Goal: Complete application form

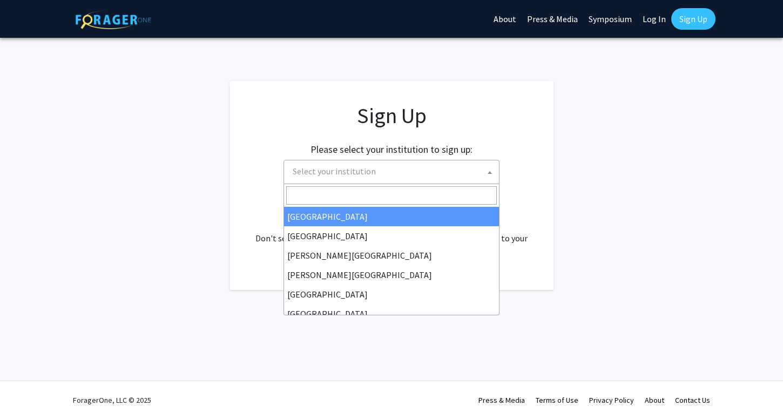
click at [420, 176] on span "Select your institution" at bounding box center [393, 171] width 211 height 22
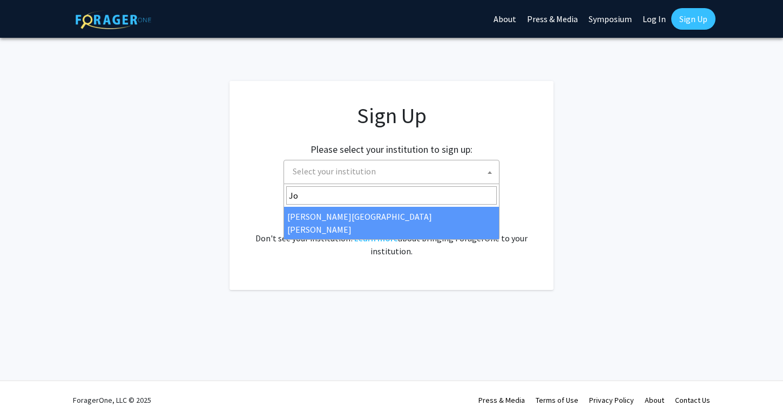
type input "Joh"
select select "1"
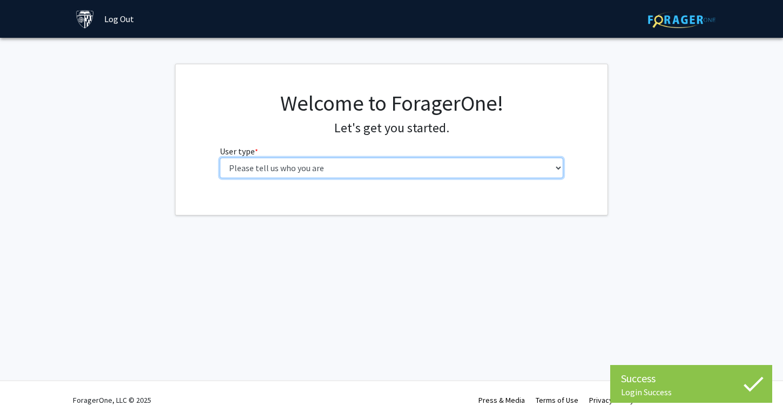
click at [410, 165] on select "Please tell us who you are Undergraduate Student Master's Student Doctoral Cand…" at bounding box center [392, 168] width 344 height 21
select select "2: masters"
click at [220, 158] on select "Please tell us who you are Undergraduate Student Master's Student Doctoral Cand…" at bounding box center [392, 168] width 344 height 21
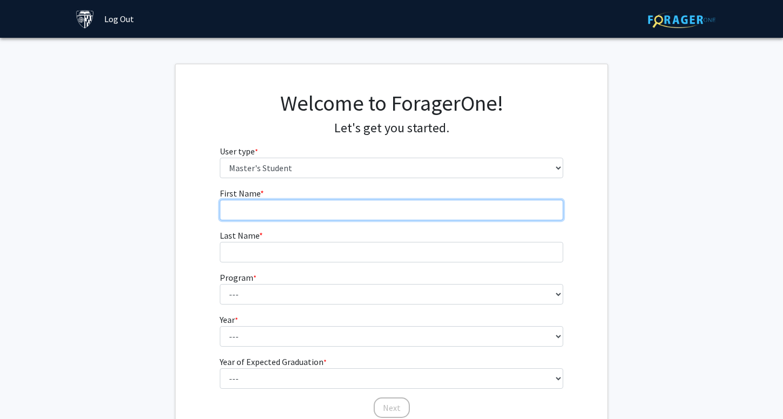
click at [400, 200] on input "First Name * required" at bounding box center [392, 210] width 344 height 21
type input "Chang"
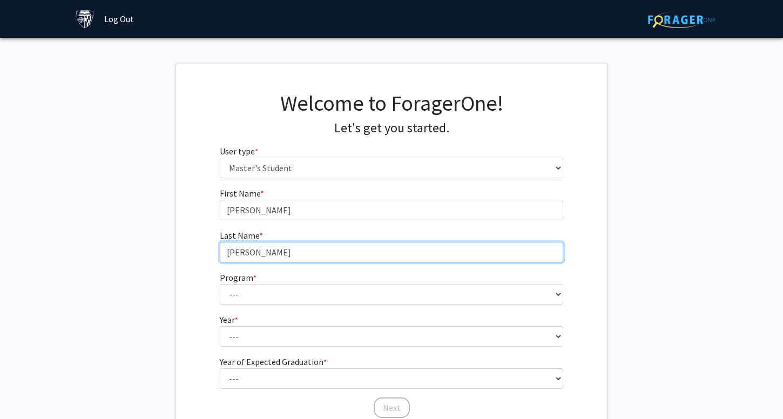
type input "Liu"
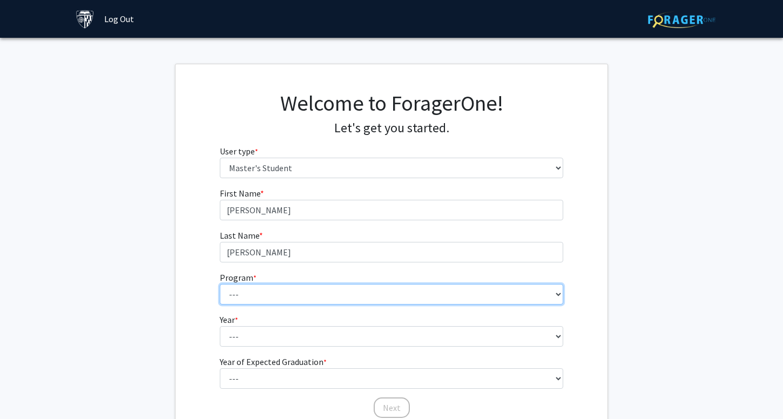
click at [428, 289] on select "--- Anatomy Education Applied and Computational Mathematics Applied Biomedical …" at bounding box center [392, 294] width 344 height 21
select select "51: 40"
click at [220, 284] on select "--- Anatomy Education Applied and Computational Mathematics Applied Biomedical …" at bounding box center [392, 294] width 344 height 21
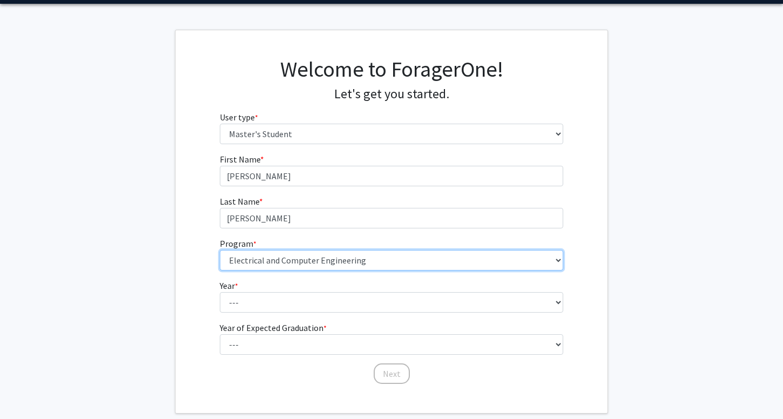
scroll to position [44, 0]
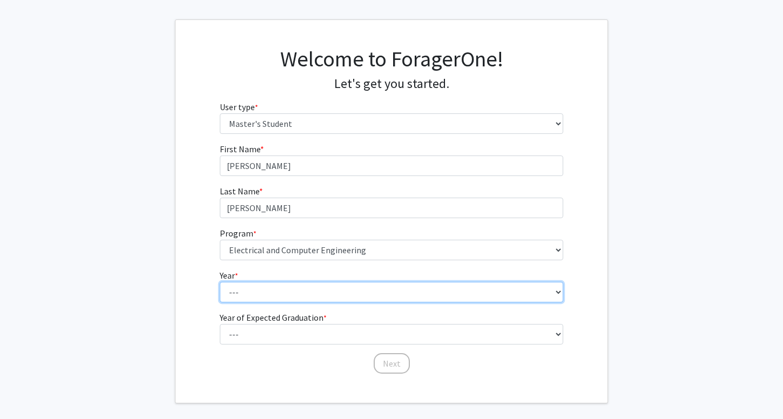
click at [402, 300] on select "--- First Year Second Year" at bounding box center [392, 292] width 344 height 21
select select "1: first_year"
click at [220, 282] on select "--- First Year Second Year" at bounding box center [392, 292] width 344 height 21
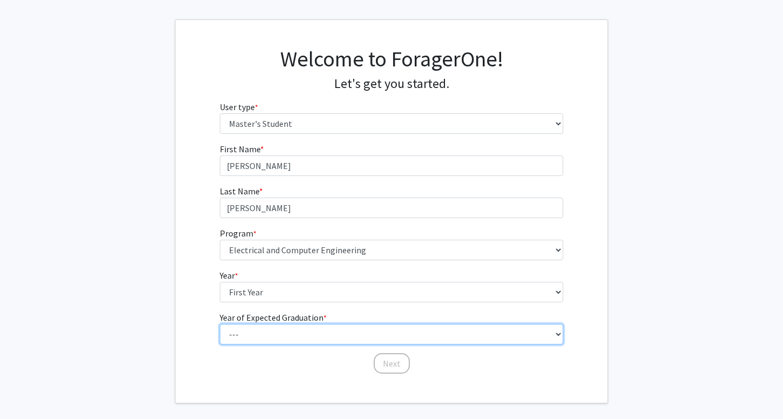
click at [390, 330] on select "--- 2025 2026 2027 2028 2029 2030 2031 2032 2033 2034" at bounding box center [392, 334] width 344 height 21
select select "3: 2027"
click at [220, 324] on select "--- 2025 2026 2027 2028 2029 2030 2031 2032 2033 2034" at bounding box center [392, 334] width 344 height 21
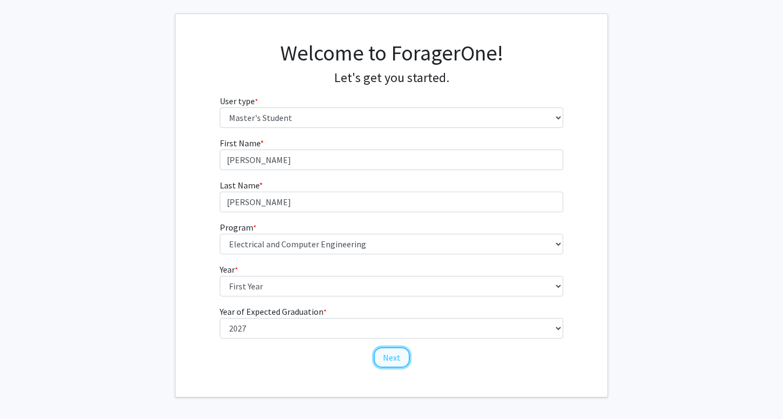
click at [393, 355] on button "Next" at bounding box center [392, 357] width 36 height 21
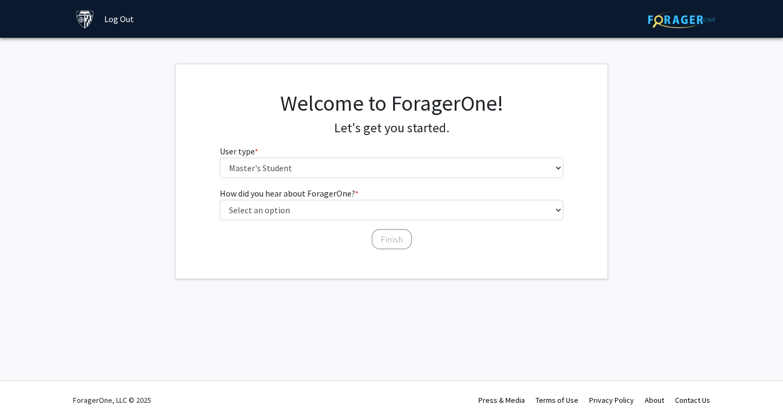
scroll to position [0, 0]
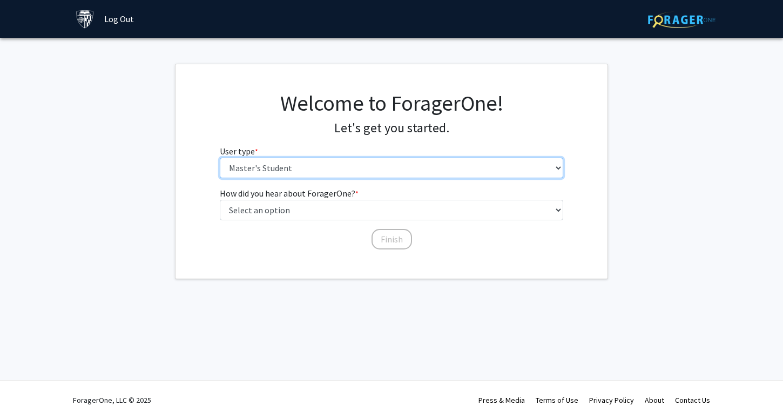
click at [386, 160] on select "Please tell us who you are Undergraduate Student Master's Student Doctoral Cand…" at bounding box center [392, 168] width 344 height 21
click at [220, 158] on select "Please tell us who you are Undergraduate Student Master's Student Doctoral Cand…" at bounding box center [392, 168] width 344 height 21
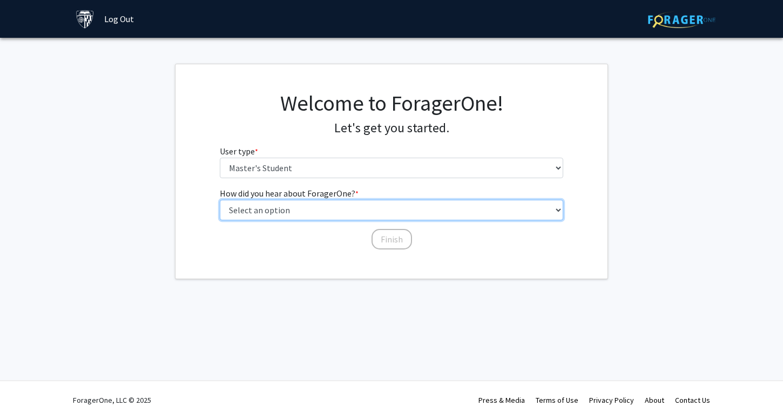
click at [383, 212] on select "Select an option Peer/student recommendation Faculty/staff recommendation Unive…" at bounding box center [392, 210] width 344 height 21
select select "3: university_website"
click at [220, 200] on select "Select an option Peer/student recommendation Faculty/staff recommendation Unive…" at bounding box center [392, 210] width 344 height 21
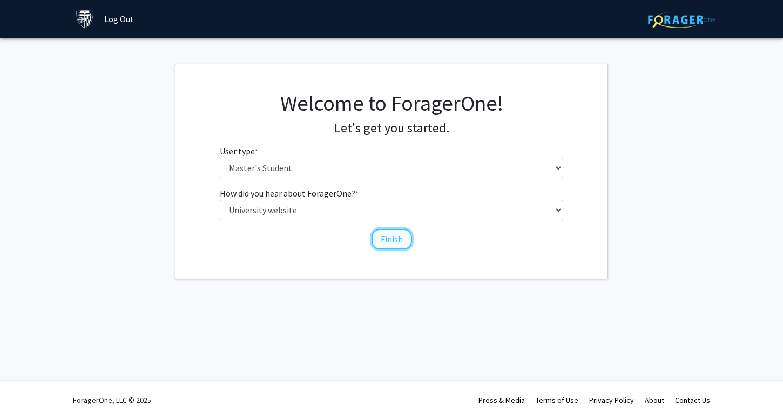
click at [394, 241] on button "Finish" at bounding box center [392, 239] width 41 height 21
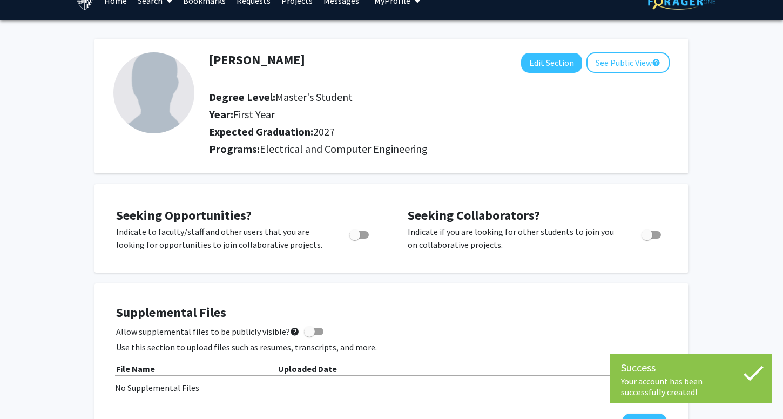
scroll to position [19, 0]
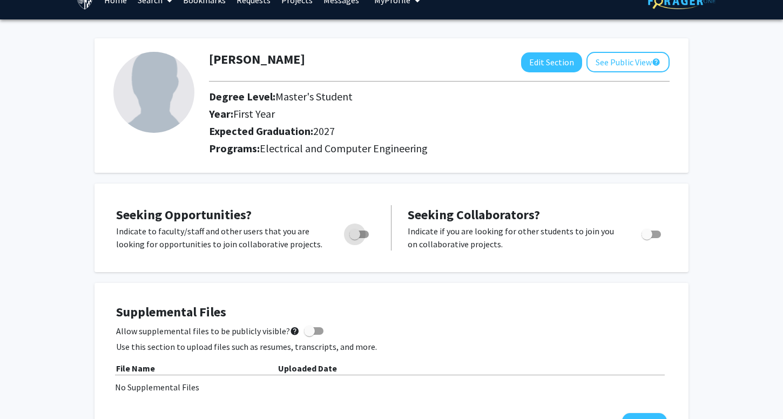
click at [366, 230] on label "Toggle" at bounding box center [357, 234] width 24 height 13
click at [355, 238] on input "Are you actively seeking opportunities?" at bounding box center [354, 238] width 1 height 1
click at [366, 230] on span "Toggle" at bounding box center [363, 234] width 11 height 11
click at [355, 238] on input "Are you actively seeking opportunities?" at bounding box center [354, 238] width 1 height 1
checkbox input "false"
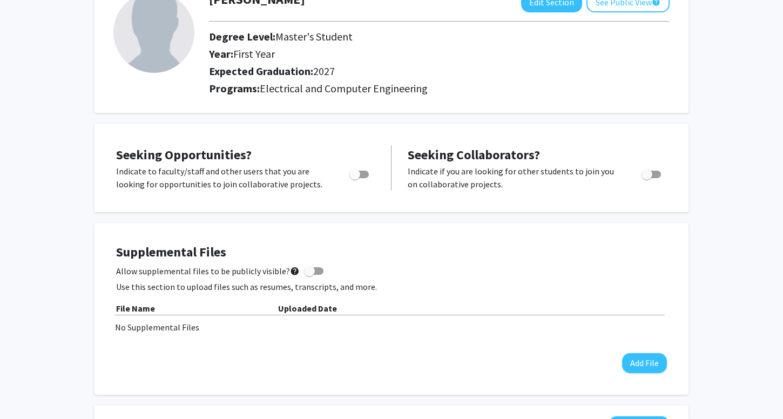
scroll to position [0, 0]
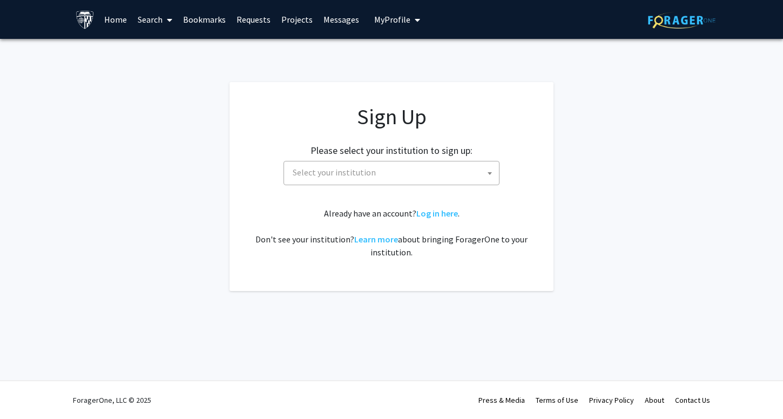
click at [430, 173] on span "Select your institution" at bounding box center [393, 172] width 211 height 22
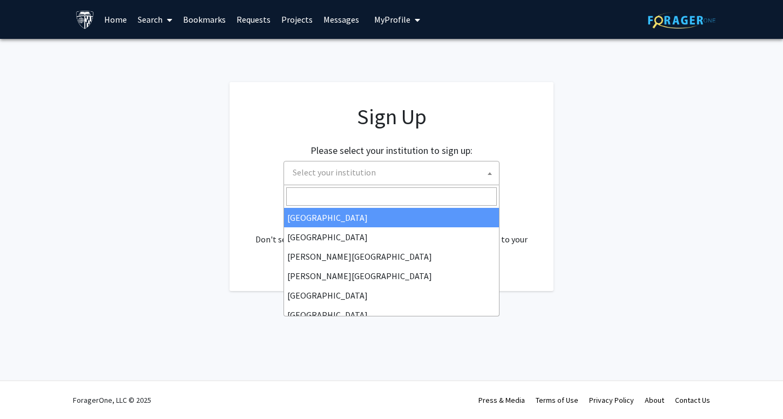
click at [426, 173] on span "Select your institution" at bounding box center [393, 172] width 211 height 22
